Goal: Use online tool/utility: Use online tool/utility

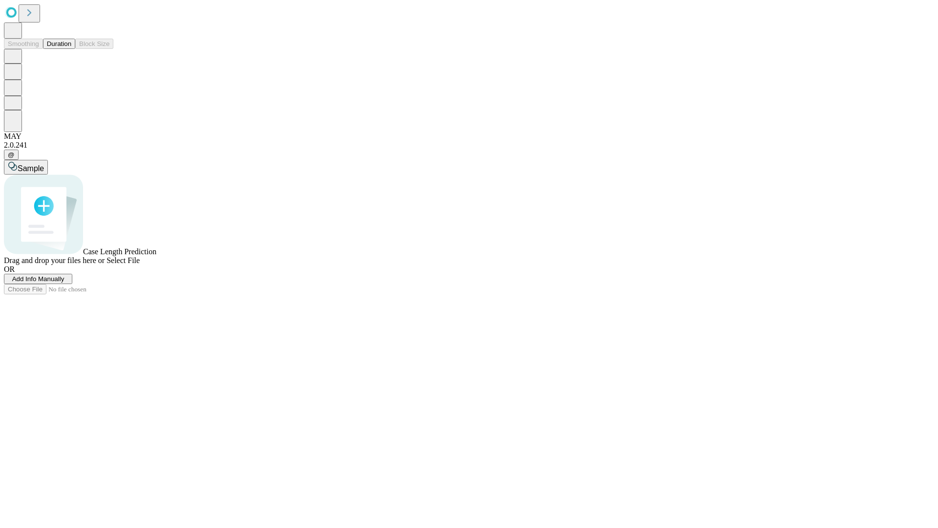
click at [71, 49] on button "Duration" at bounding box center [59, 44] width 32 height 10
click at [44, 164] on span "Sample" at bounding box center [31, 168] width 26 height 8
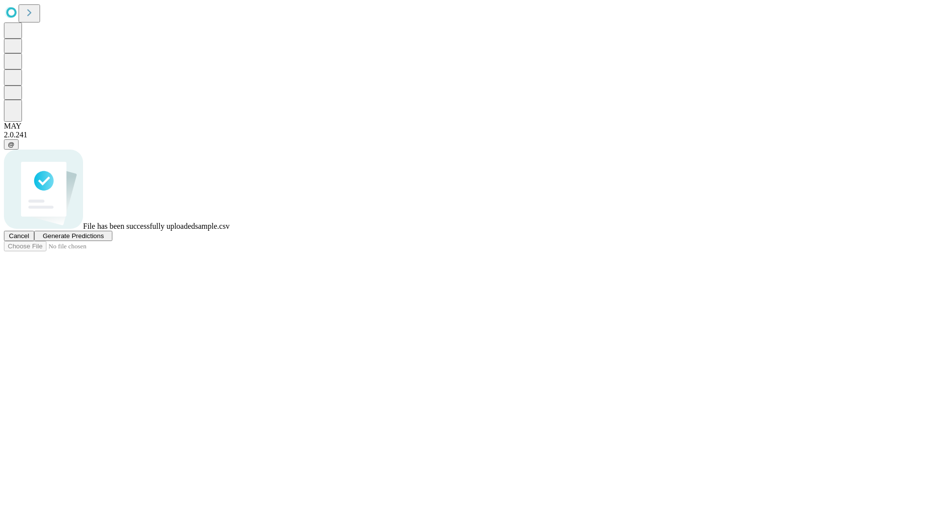
click at [104, 239] on span "Generate Predictions" at bounding box center [73, 235] width 61 height 7
